Goal: Task Accomplishment & Management: Use online tool/utility

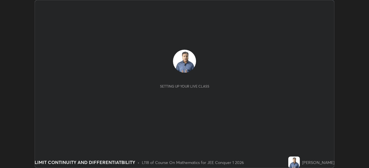
scroll to position [168, 369]
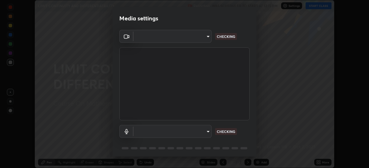
type input "9c5db0e3d6bf80210af106929d999d9f929c5ea5bbb961195660b7f823e2c793"
type input "communications"
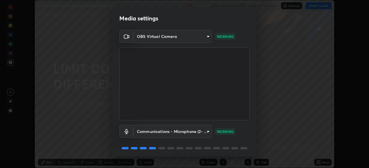
click at [204, 37] on body "Erase all LIMIT CONTINUITY AND DIFFERENTIATBILITY Recording WAS SCHEDULED TO ST…" at bounding box center [184, 84] width 369 height 168
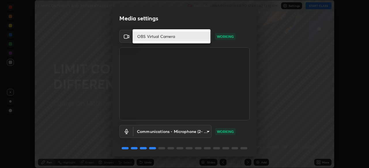
click at [195, 39] on li "OBS Virtual Camera" at bounding box center [171, 37] width 78 height 10
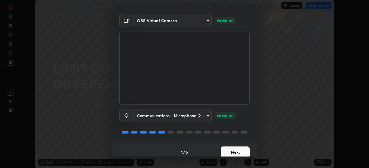
scroll to position [20, 0]
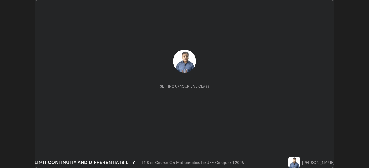
scroll to position [168, 368]
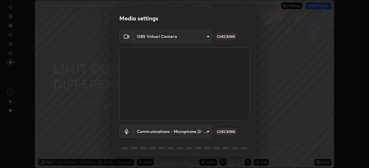
type input "9c5db0e3d6bf80210af106929d999d9f929c5ea5bbb961195660b7f823e2c793"
type input "communications"
